Goal: Transaction & Acquisition: Purchase product/service

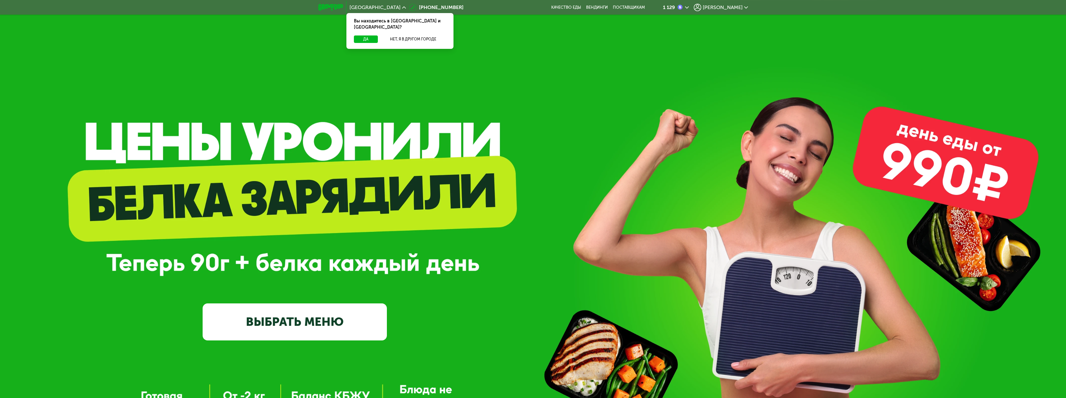
click at [735, 7] on span "[PERSON_NAME]" at bounding box center [722, 7] width 40 height 5
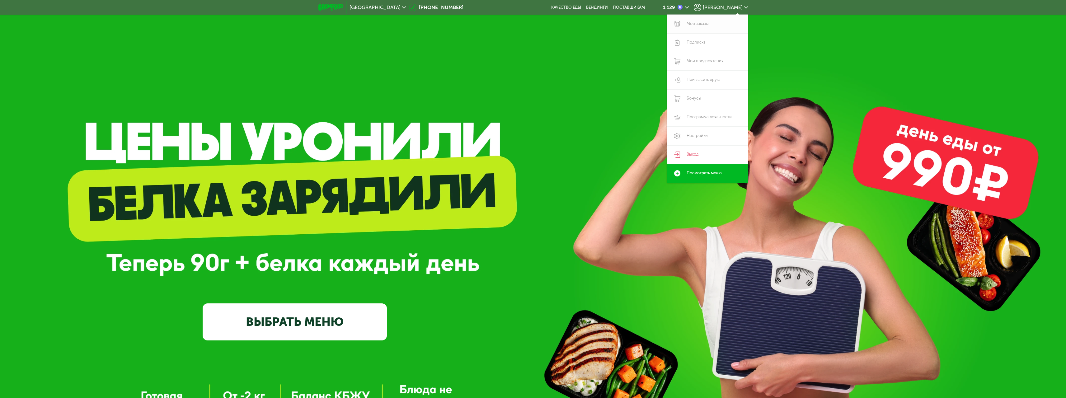
click at [706, 24] on link "Мои заказы" at bounding box center [707, 24] width 81 height 19
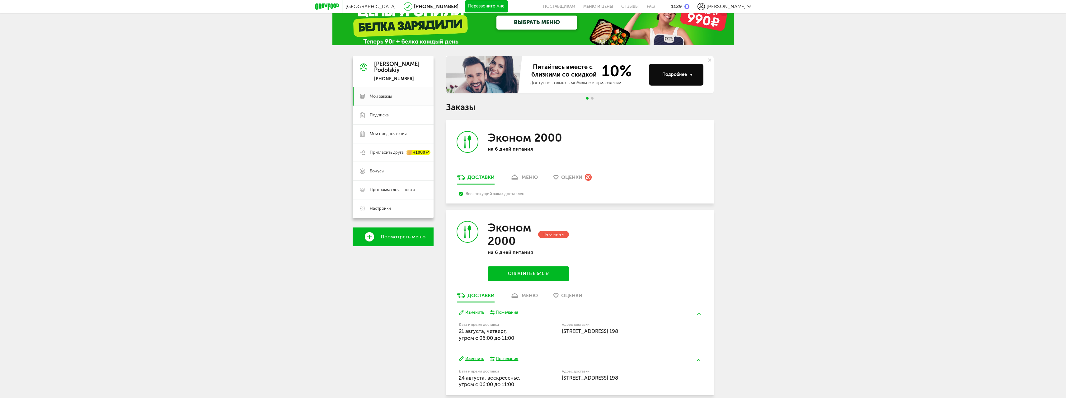
scroll to position [46, 0]
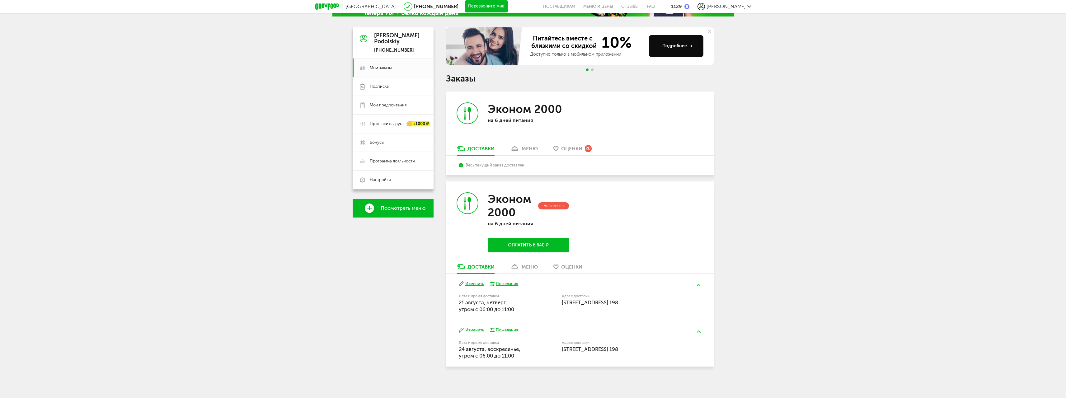
click at [478, 284] on button "Изменить" at bounding box center [471, 284] width 25 height 6
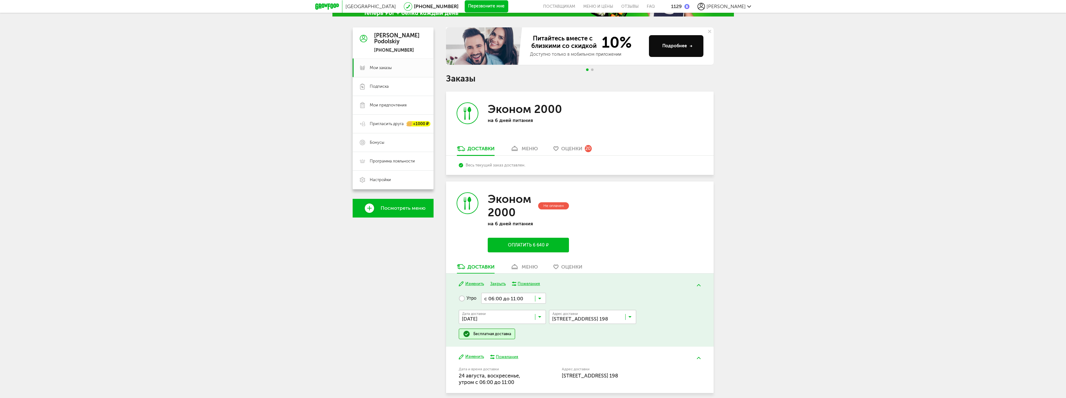
click at [539, 316] on icon at bounding box center [539, 318] width 3 height 6
click at [506, 384] on span "[DATE]" at bounding box center [502, 384] width 86 height 13
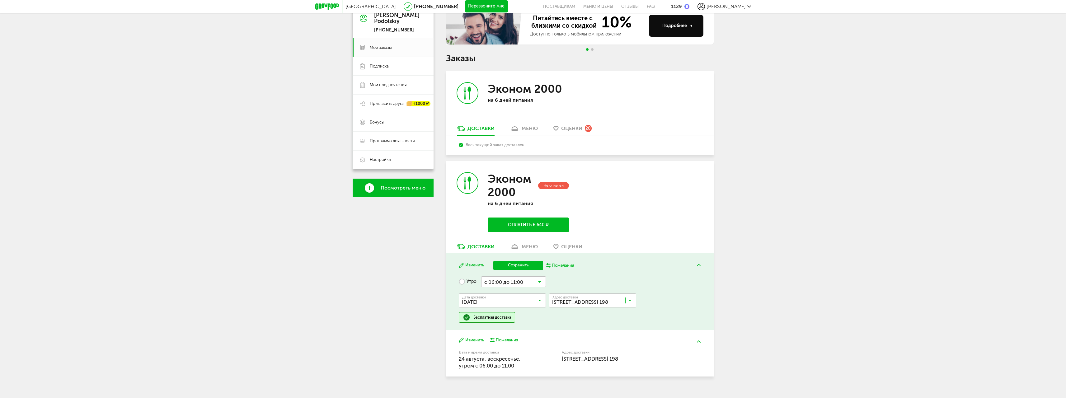
scroll to position [76, 0]
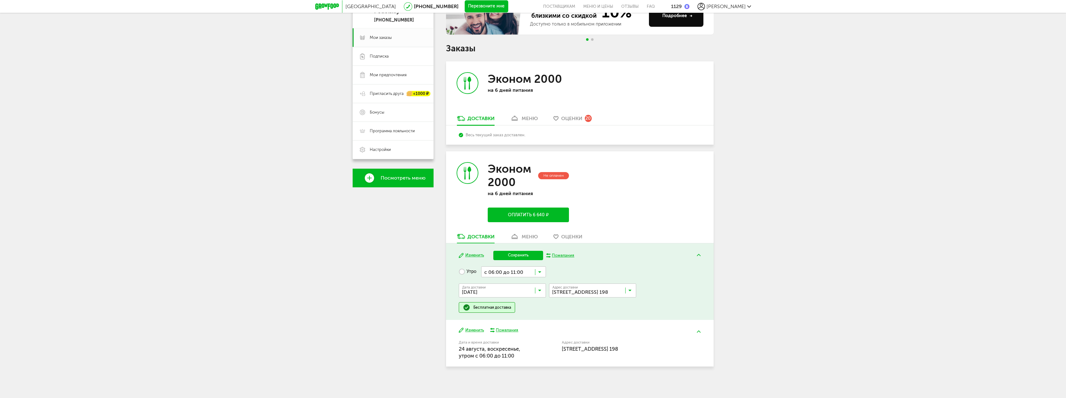
click at [474, 330] on button "Изменить" at bounding box center [471, 330] width 25 height 6
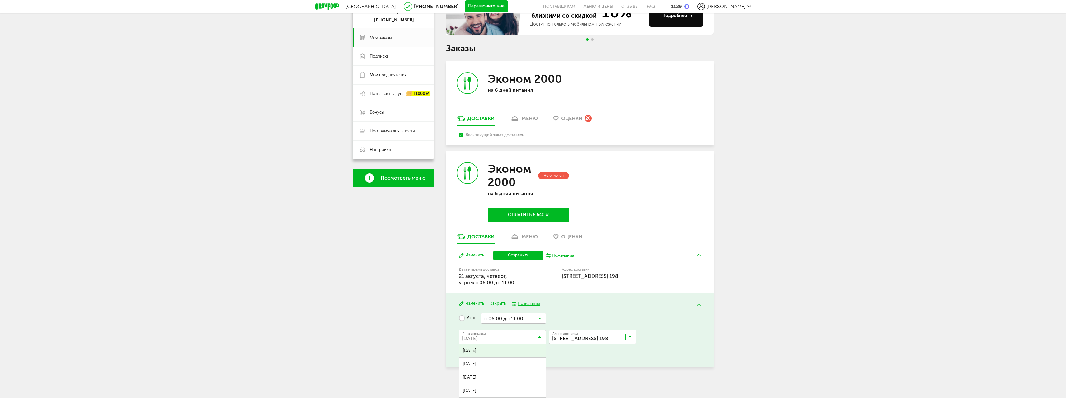
click at [539, 337] on icon at bounding box center [539, 338] width 3 height 6
click at [507, 351] on span "[DATE]" at bounding box center [502, 350] width 86 height 13
click at [476, 255] on button "Изменить" at bounding box center [471, 255] width 25 height 6
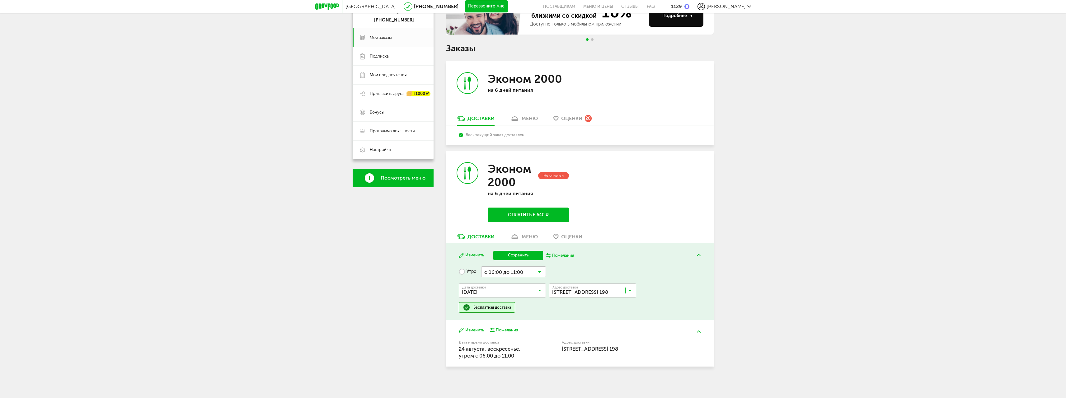
click at [511, 258] on button "Сохранить" at bounding box center [518, 255] width 50 height 9
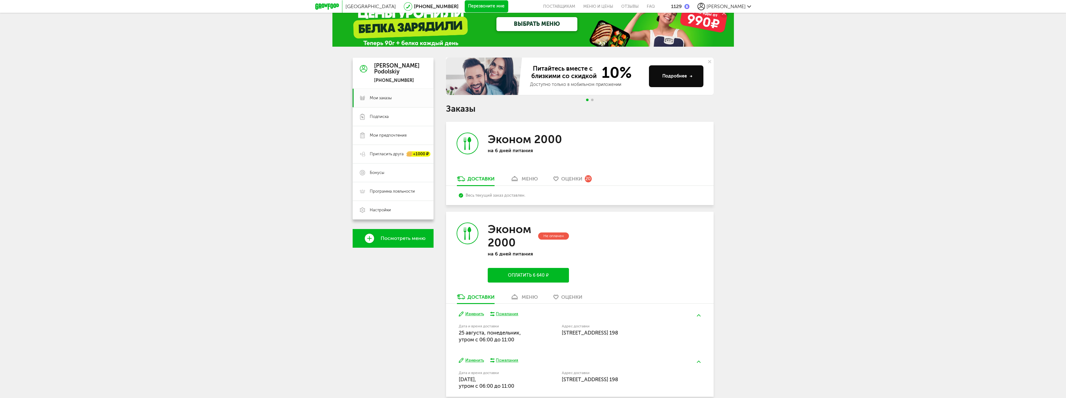
scroll to position [31, 0]
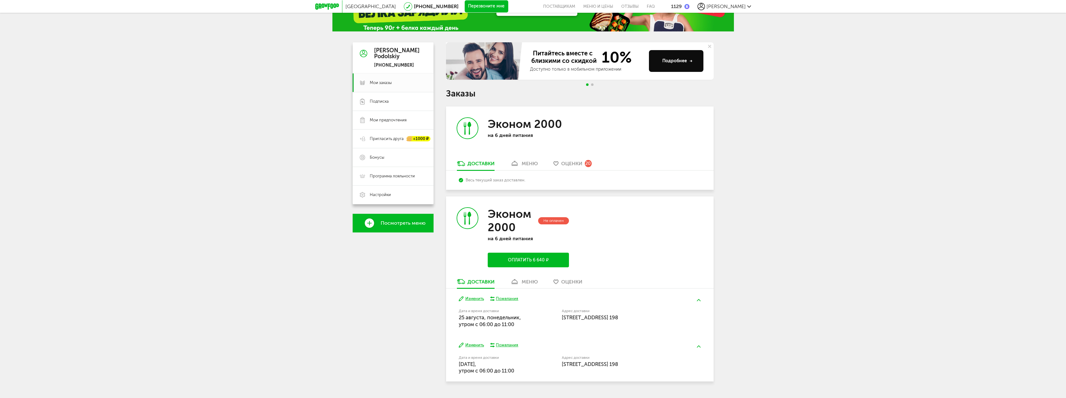
click at [529, 257] on button "Оплатить 6 640 ₽" at bounding box center [527, 260] width 81 height 15
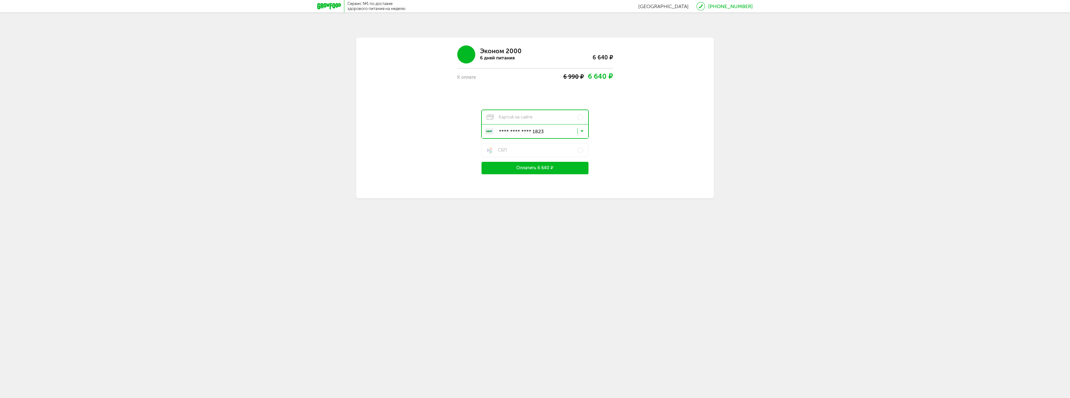
click at [582, 131] on icon at bounding box center [582, 132] width 3 height 6
click at [541, 155] on span "**** **** **** 7052" at bounding box center [541, 158] width 81 height 13
click at [536, 167] on button "Оплатить 6 640 ₽" at bounding box center [535, 168] width 107 height 12
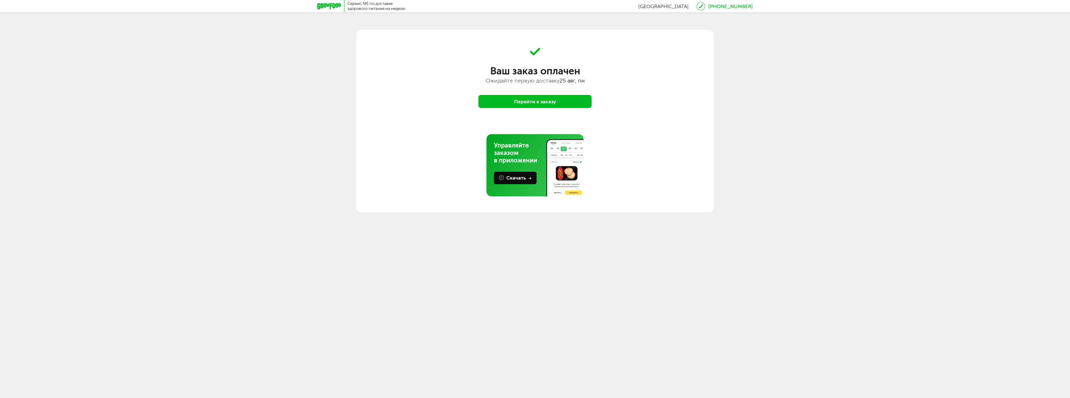
click at [543, 103] on button "Перейти к заказу" at bounding box center [534, 101] width 113 height 13
